Goal: Go to known website: Access a specific website the user already knows

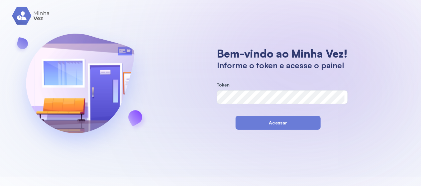
click at [225, 80] on section "Bem-vindo ao Minha Vez! Informe o token e acesse o painel Token Acessar" at bounding box center [282, 88] width 144 height 83
click at [222, 80] on section "Bem-vindo ao Minha Vez! Informe o token e acesse o painel Token Acessar" at bounding box center [282, 88] width 144 height 83
click at [330, 98] on div "Mostrar" at bounding box center [334, 97] width 17 height 6
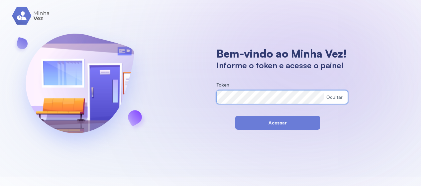
click at [231, 104] on form "Token Ocultar" at bounding box center [281, 95] width 131 height 27
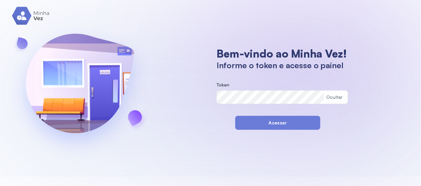
click at [222, 86] on span "Token" at bounding box center [222, 85] width 13 height 6
click at [218, 82] on section "Bem-vindo ao Minha Vez! Informe o token e acesse o painel Token Ocultar Acessar" at bounding box center [282, 88] width 145 height 83
click at [220, 82] on span "Token" at bounding box center [222, 85] width 13 height 6
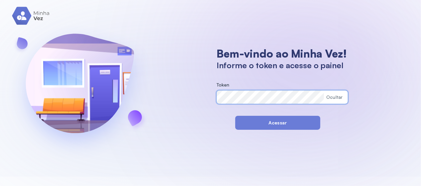
click at [232, 105] on form "Token Ocultar" at bounding box center [281, 95] width 131 height 27
drag, startPoint x: 274, startPoint y: 127, endPoint x: 273, endPoint y: 121, distance: 5.8
click at [275, 125] on button "Acessar" at bounding box center [277, 123] width 85 height 14
